Goal: Check status: Check status

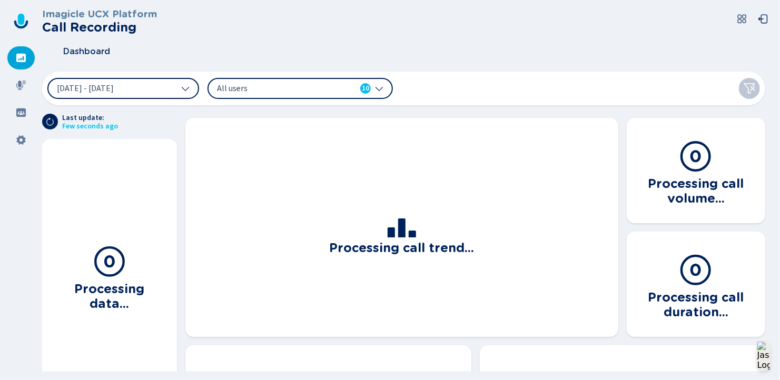
click at [148, 88] on button "[DATE] - [DATE]" at bounding box center [123, 88] width 152 height 21
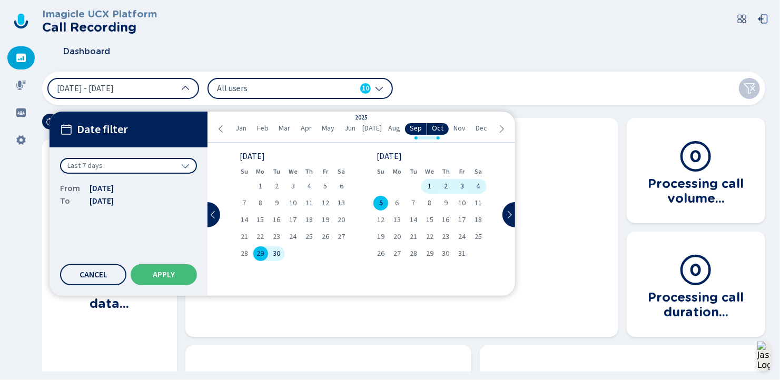
click at [222, 128] on icon at bounding box center [221, 129] width 8 height 8
click at [222, 129] on icon at bounding box center [221, 129] width 8 height 8
click at [221, 129] on icon at bounding box center [221, 129] width 8 height 8
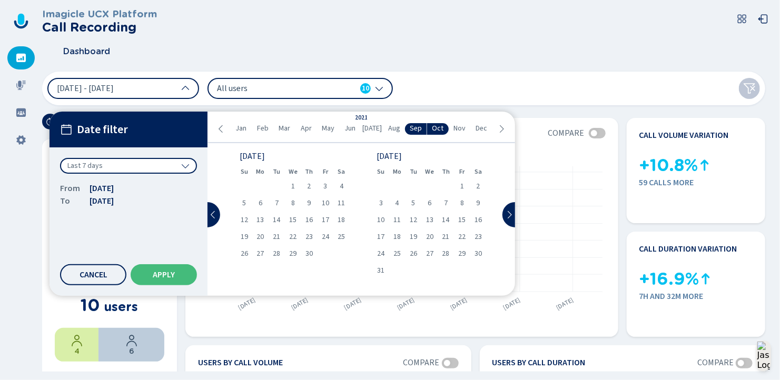
click at [503, 126] on icon at bounding box center [501, 129] width 8 height 8
click at [368, 128] on span "[DATE]" at bounding box center [372, 128] width 19 height 8
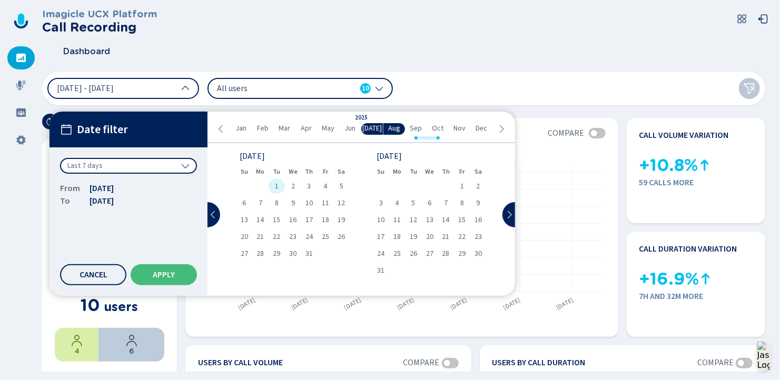
click at [274, 188] on div "1" at bounding box center [277, 186] width 16 height 15
click at [416, 128] on span "Sep" at bounding box center [416, 128] width 12 height 8
click at [277, 255] on span "30" at bounding box center [276, 253] width 7 height 7
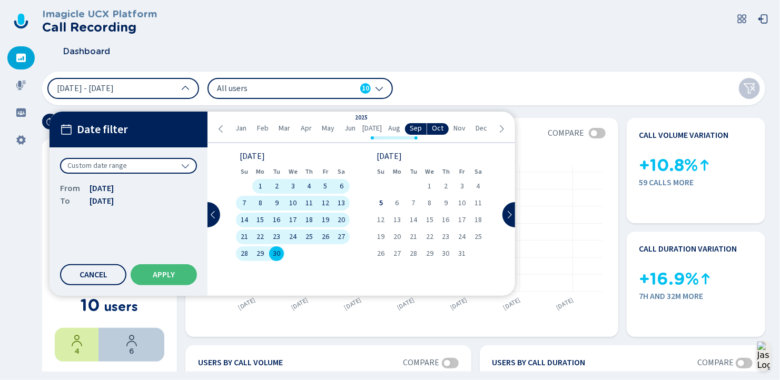
click at [100, 165] on span "Custom date range" at bounding box center [97, 166] width 60 height 11
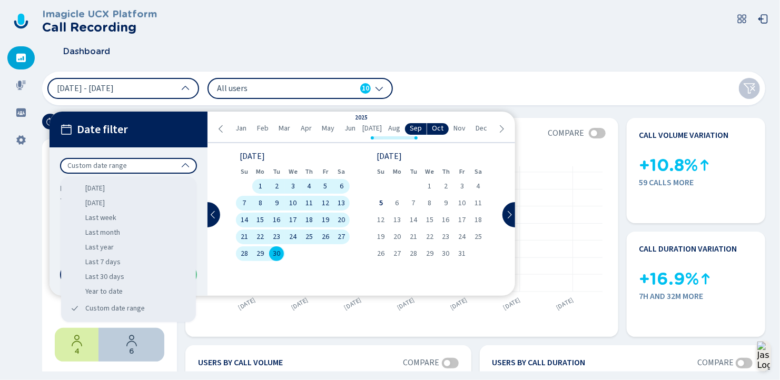
click at [100, 165] on span "Custom date range" at bounding box center [97, 166] width 60 height 11
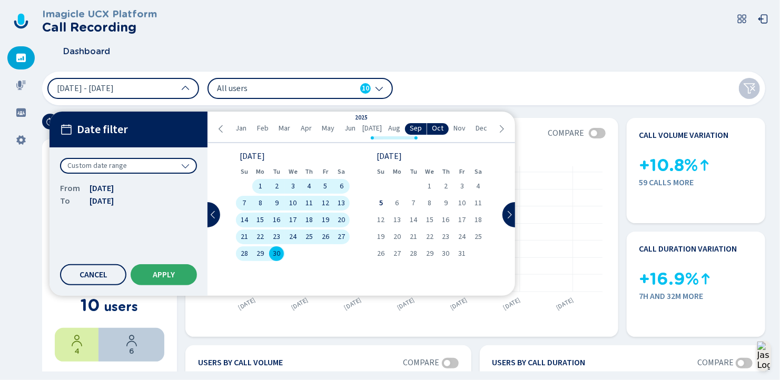
click at [163, 281] on button "Apply" at bounding box center [164, 275] width 66 height 21
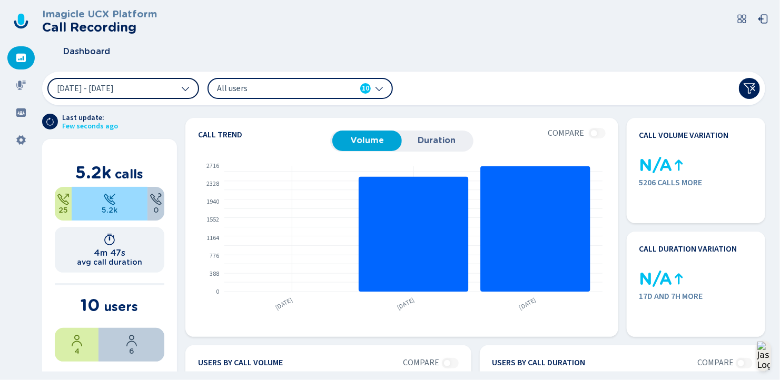
click at [114, 89] on span "[DATE] - [DATE]" at bounding box center [85, 88] width 57 height 8
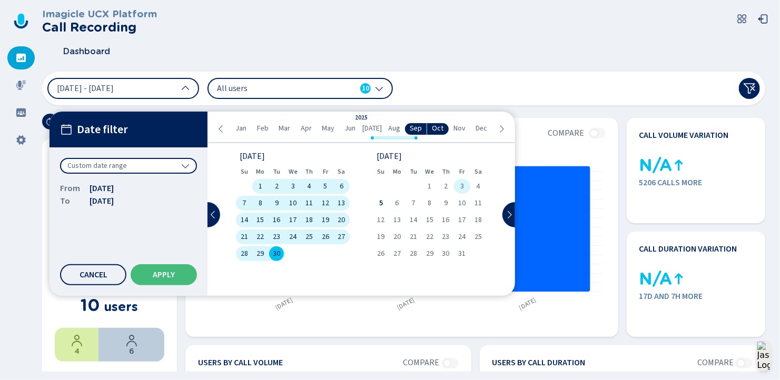
click at [462, 188] on span "3" at bounding box center [463, 186] width 4 height 7
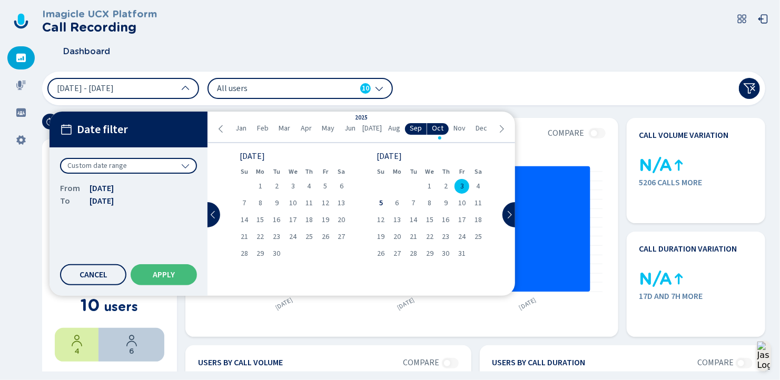
click at [114, 190] on span "[DATE]" at bounding box center [102, 188] width 24 height 13
click at [396, 128] on span "Aug" at bounding box center [394, 128] width 12 height 8
click at [275, 186] on span "1" at bounding box center [277, 186] width 4 height 7
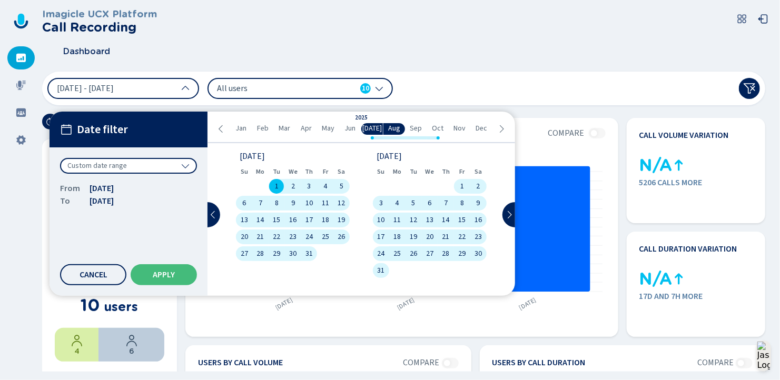
click at [417, 128] on span "Sep" at bounding box center [416, 128] width 12 height 8
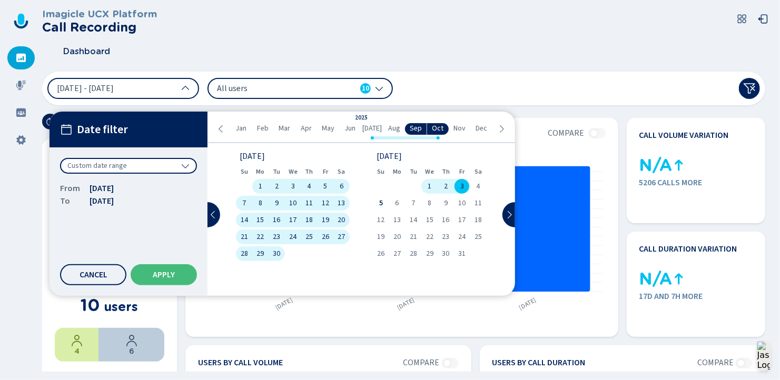
click at [437, 126] on span "Oct" at bounding box center [439, 128] width 12 height 8
click at [461, 186] on span "3" at bounding box center [463, 186] width 4 height 7
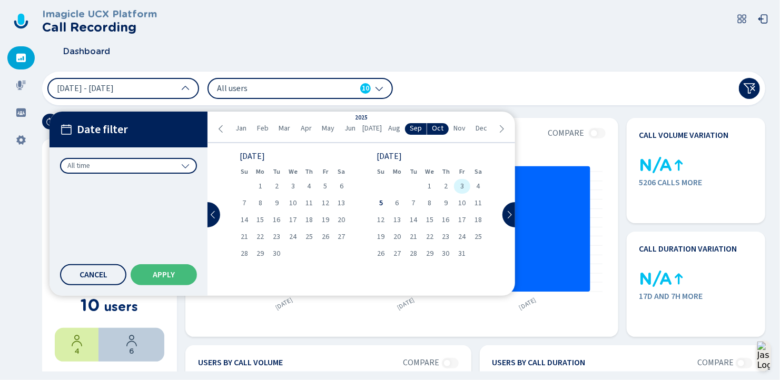
click at [457, 183] on div "3" at bounding box center [462, 186] width 16 height 15
click at [114, 84] on span "[DATE] - [DATE]" at bounding box center [85, 88] width 57 height 8
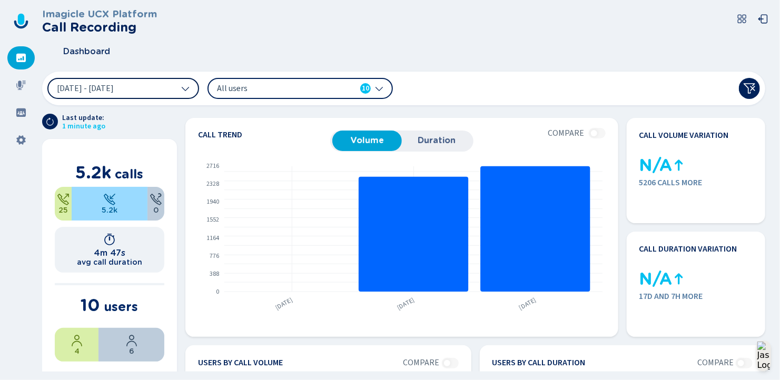
click at [114, 89] on span "[DATE] - [DATE]" at bounding box center [85, 88] width 57 height 8
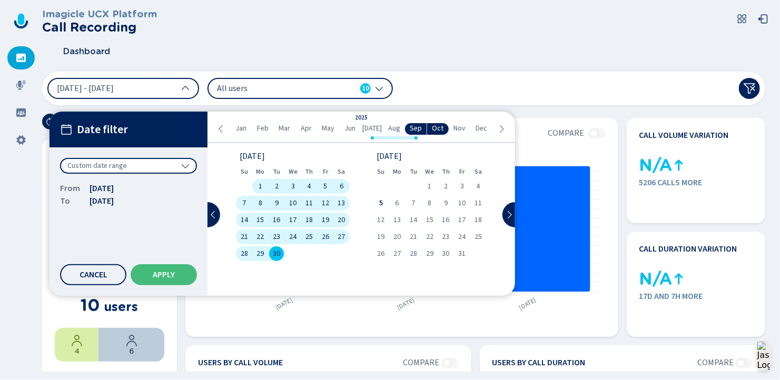
click at [99, 165] on span "Custom date range" at bounding box center [97, 166] width 60 height 11
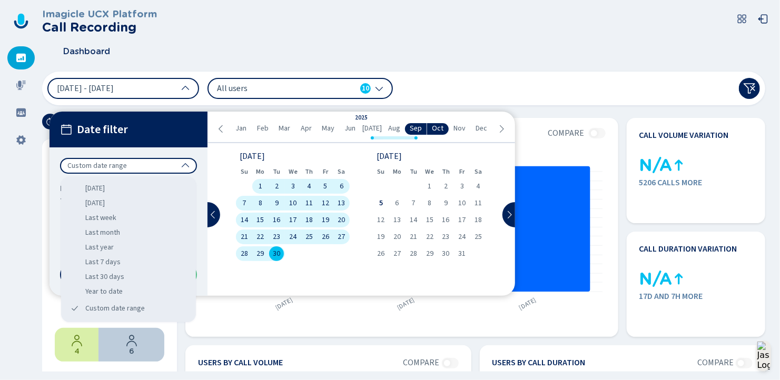
click at [99, 165] on span "Custom date range" at bounding box center [97, 166] width 60 height 11
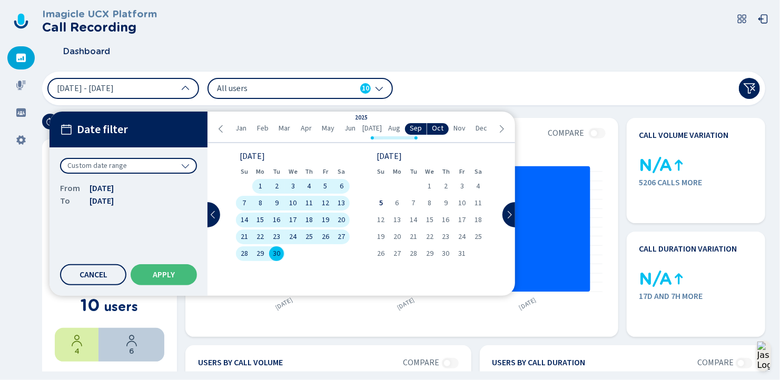
click at [99, 165] on span "Custom date range" at bounding box center [97, 166] width 60 height 11
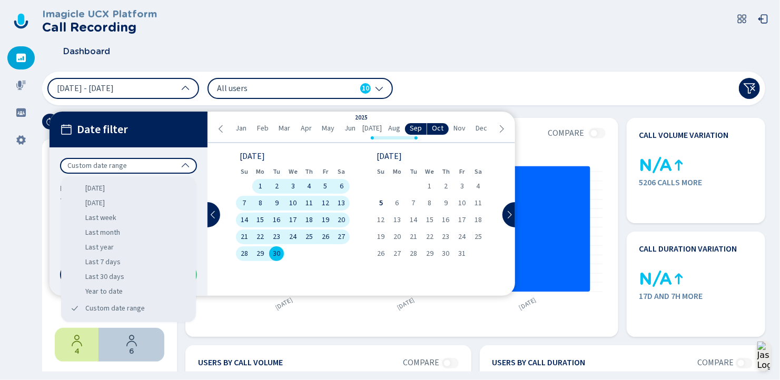
click at [99, 165] on span "Custom date range" at bounding box center [97, 166] width 60 height 11
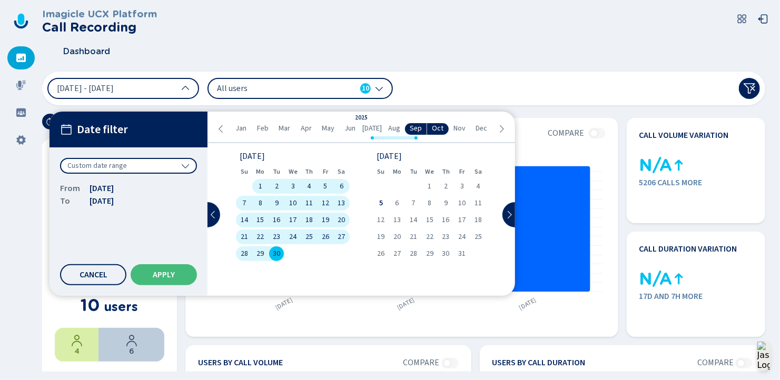
click at [106, 135] on span "Date filter" at bounding box center [102, 129] width 51 height 13
click at [146, 88] on button "[DATE] - [DATE]" at bounding box center [123, 88] width 152 height 21
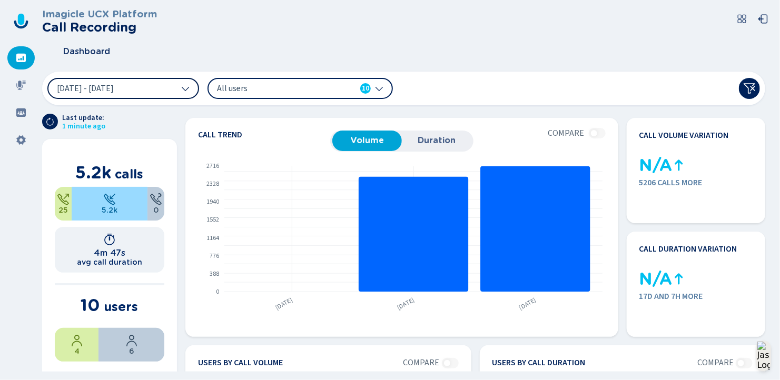
click at [146, 88] on button "[DATE] - [DATE]" at bounding box center [123, 88] width 152 height 21
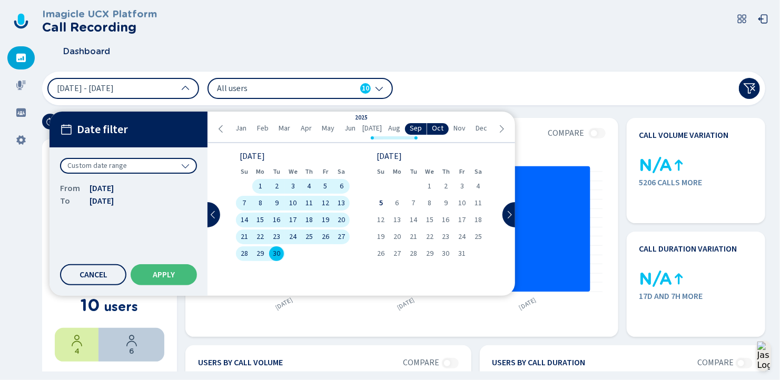
click at [374, 126] on span "[DATE]" at bounding box center [372, 128] width 19 height 8
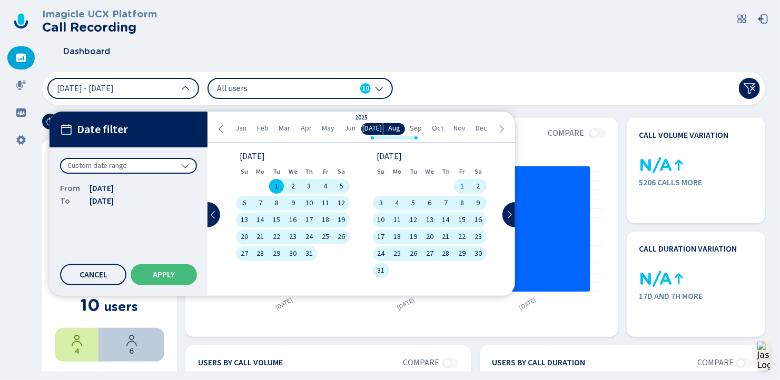
click at [274, 184] on div "1" at bounding box center [277, 186] width 16 height 15
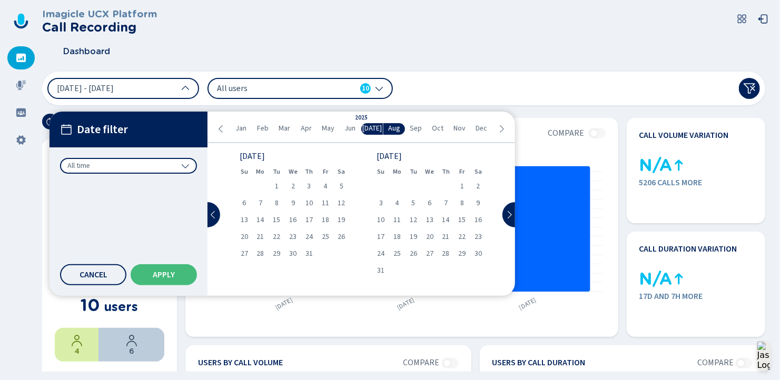
click at [438, 128] on span "Oct" at bounding box center [439, 128] width 12 height 8
click at [463, 188] on span "3" at bounding box center [463, 186] width 4 height 7
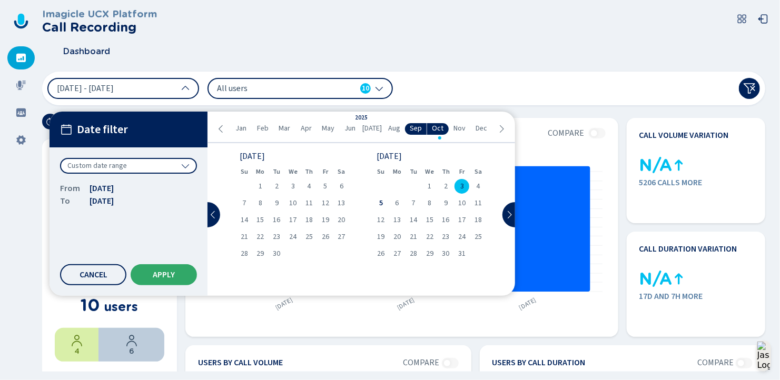
click at [153, 277] on span "Apply" at bounding box center [164, 275] width 22 height 8
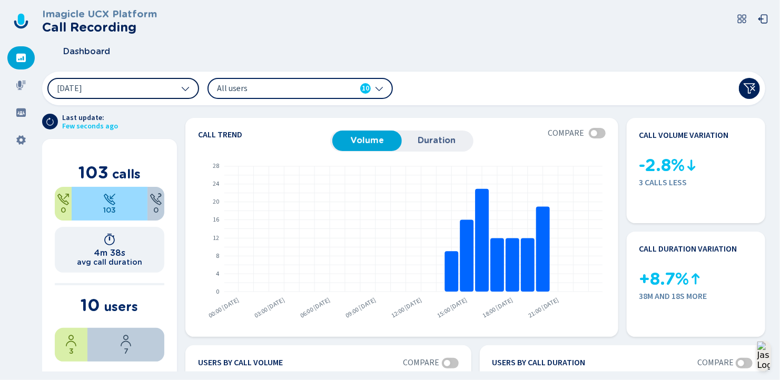
click at [118, 88] on button "[DATE]" at bounding box center [123, 88] width 152 height 21
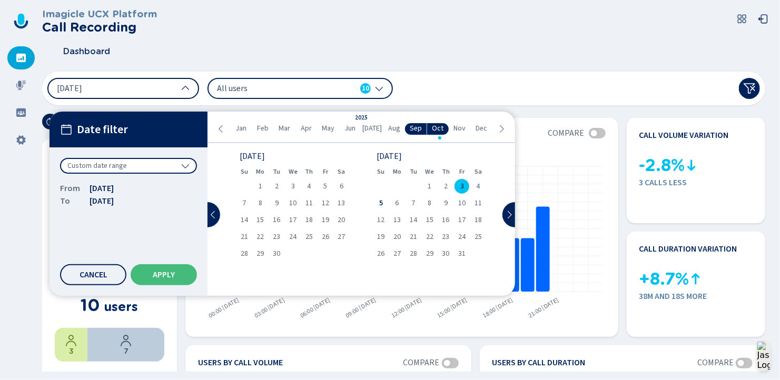
click at [98, 91] on button "[DATE]" at bounding box center [123, 88] width 152 height 21
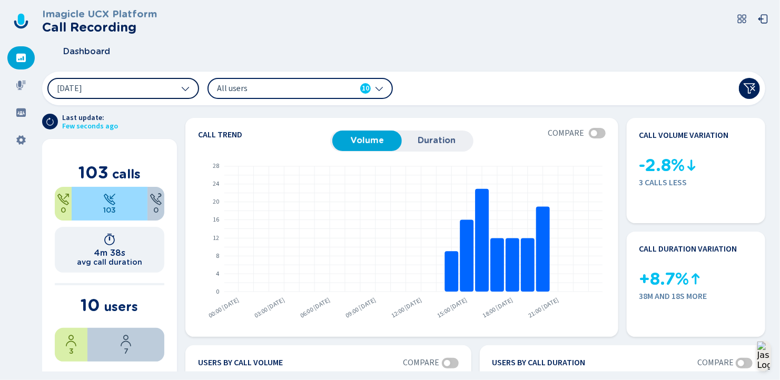
click at [122, 86] on button "[DATE]" at bounding box center [123, 88] width 152 height 21
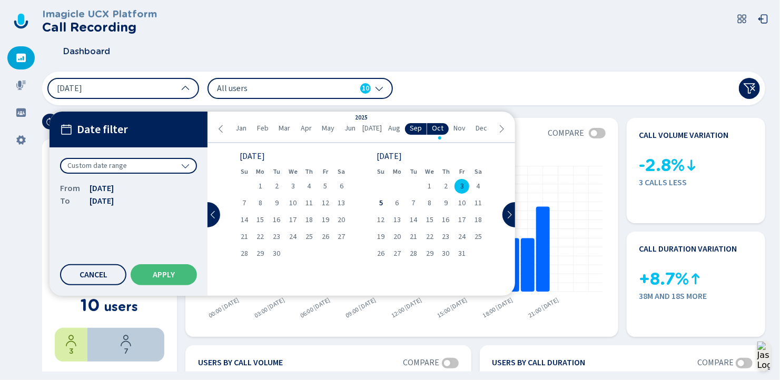
click at [113, 167] on span "Custom date range" at bounding box center [97, 166] width 60 height 11
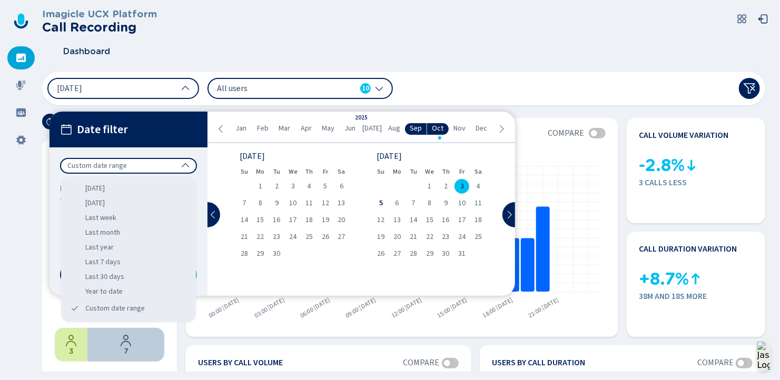
click at [113, 167] on span "Custom date range" at bounding box center [97, 166] width 60 height 11
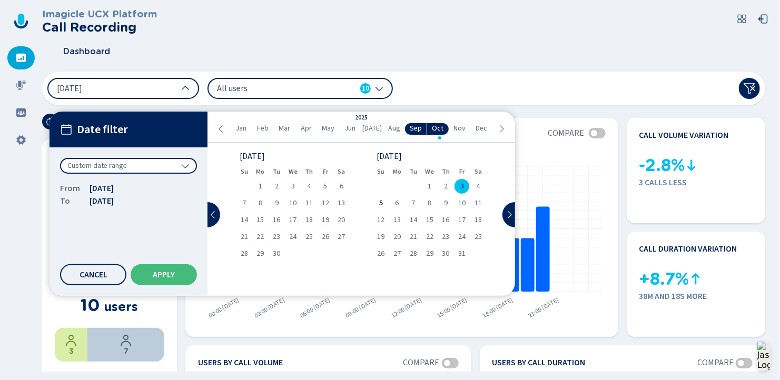
click at [111, 124] on span "Date filter" at bounding box center [102, 129] width 51 height 13
click at [96, 189] on span "[DATE]" at bounding box center [102, 188] width 24 height 13
click at [372, 128] on span "[DATE]" at bounding box center [372, 128] width 19 height 8
click at [275, 183] on span "1" at bounding box center [277, 186] width 4 height 7
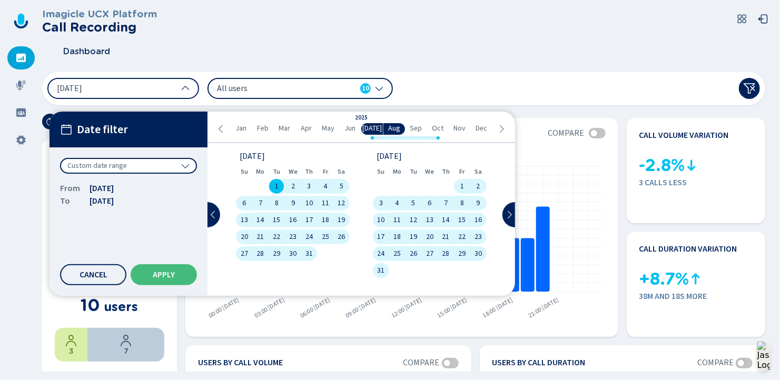
click at [436, 128] on span "Oct" at bounding box center [439, 128] width 12 height 8
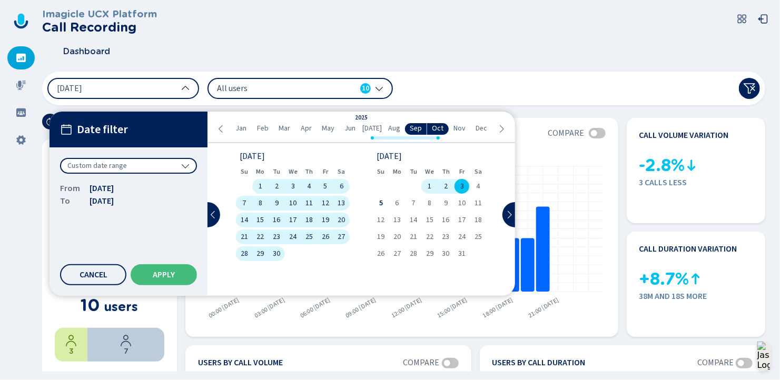
click at [463, 184] on span "3" at bounding box center [463, 186] width 4 height 7
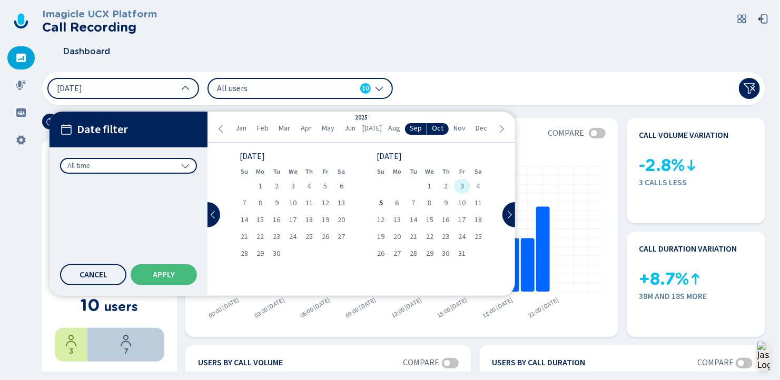
click at [463, 184] on span "3" at bounding box center [463, 186] width 4 height 7
click at [276, 253] on span "30" at bounding box center [276, 253] width 7 height 7
click at [349, 127] on span "Jun" at bounding box center [350, 128] width 11 height 8
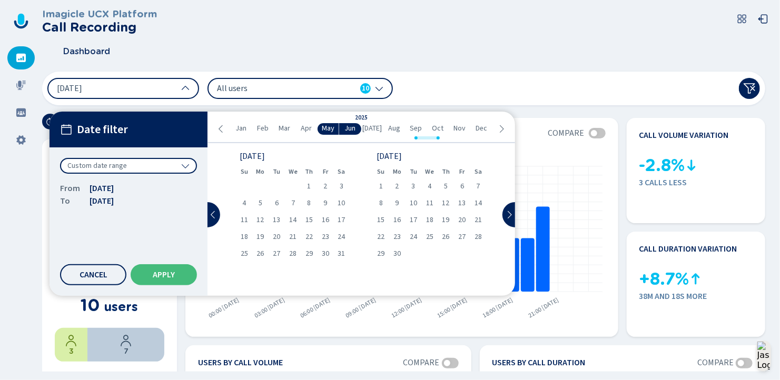
click at [370, 128] on span "[DATE]" at bounding box center [372, 128] width 19 height 8
click at [278, 186] on span "1" at bounding box center [277, 186] width 4 height 7
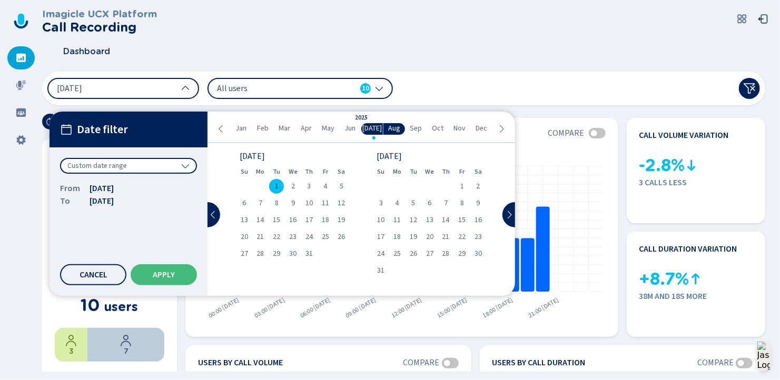
click at [417, 129] on span "Sep" at bounding box center [416, 128] width 12 height 8
click at [446, 253] on span "30" at bounding box center [446, 253] width 7 height 7
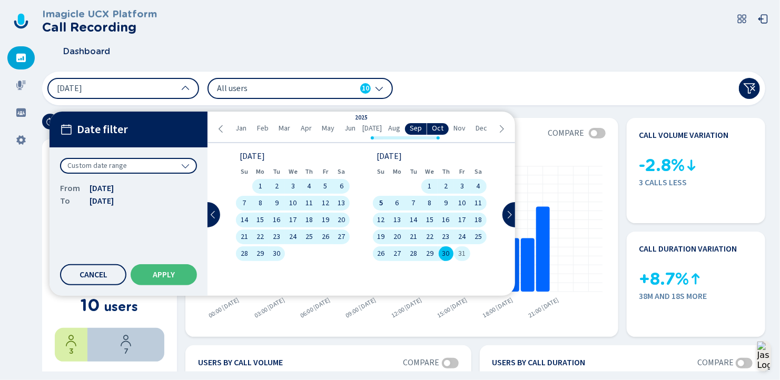
click at [462, 253] on span "31" at bounding box center [461, 253] width 7 height 7
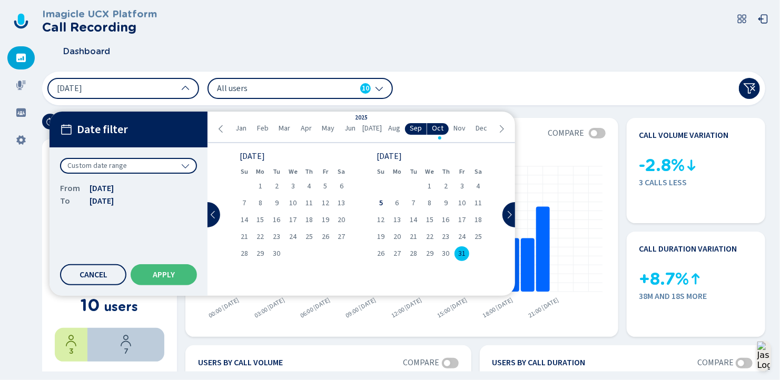
click at [462, 253] on span "31" at bounding box center [461, 253] width 7 height 7
click at [370, 129] on span "[DATE]" at bounding box center [372, 128] width 19 height 8
click at [278, 185] on span "1" at bounding box center [277, 186] width 4 height 7
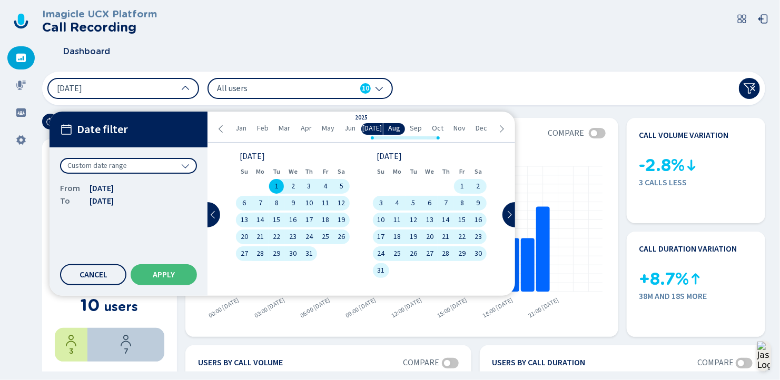
click at [418, 126] on span "Sep" at bounding box center [416, 128] width 12 height 8
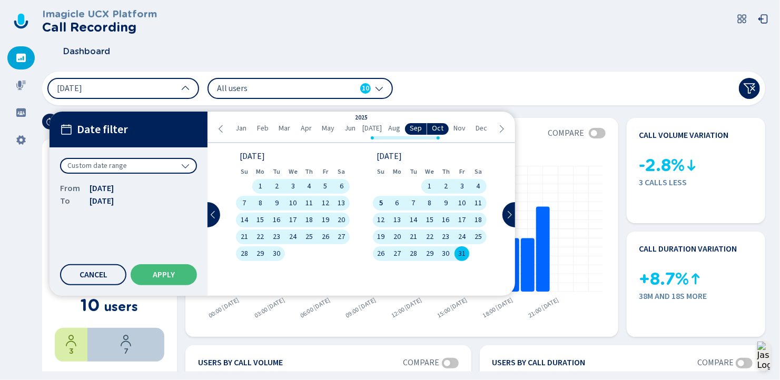
click at [461, 253] on span "31" at bounding box center [461, 253] width 7 height 7
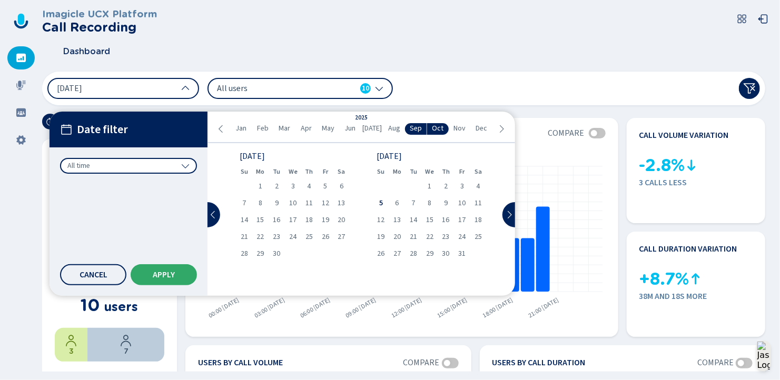
click at [167, 275] on span "Apply" at bounding box center [164, 275] width 22 height 8
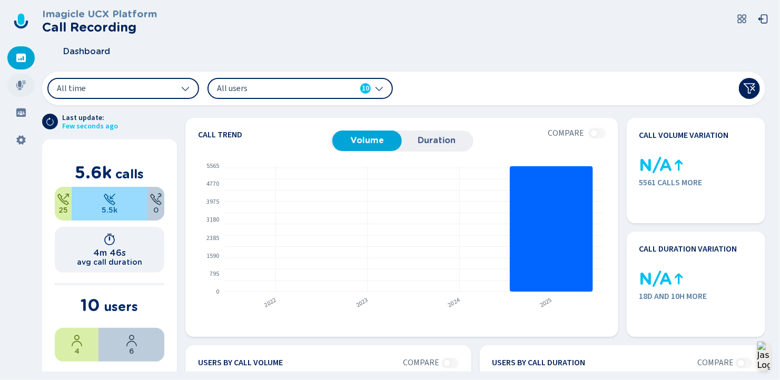
click at [19, 84] on icon at bounding box center [20, 85] width 9 height 9
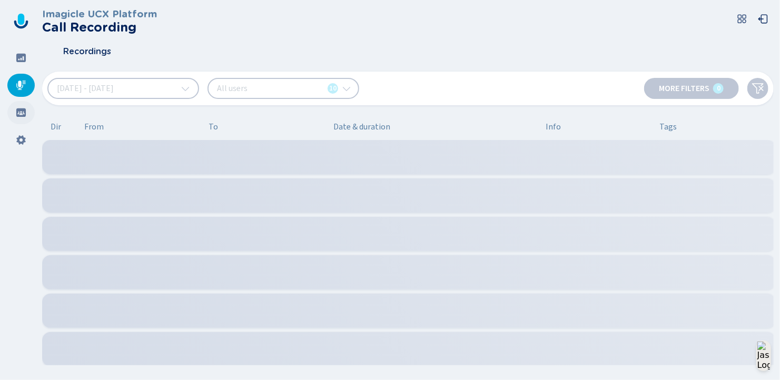
click at [23, 114] on icon at bounding box center [20, 113] width 9 height 8
